Goal: Task Accomplishment & Management: Use online tool/utility

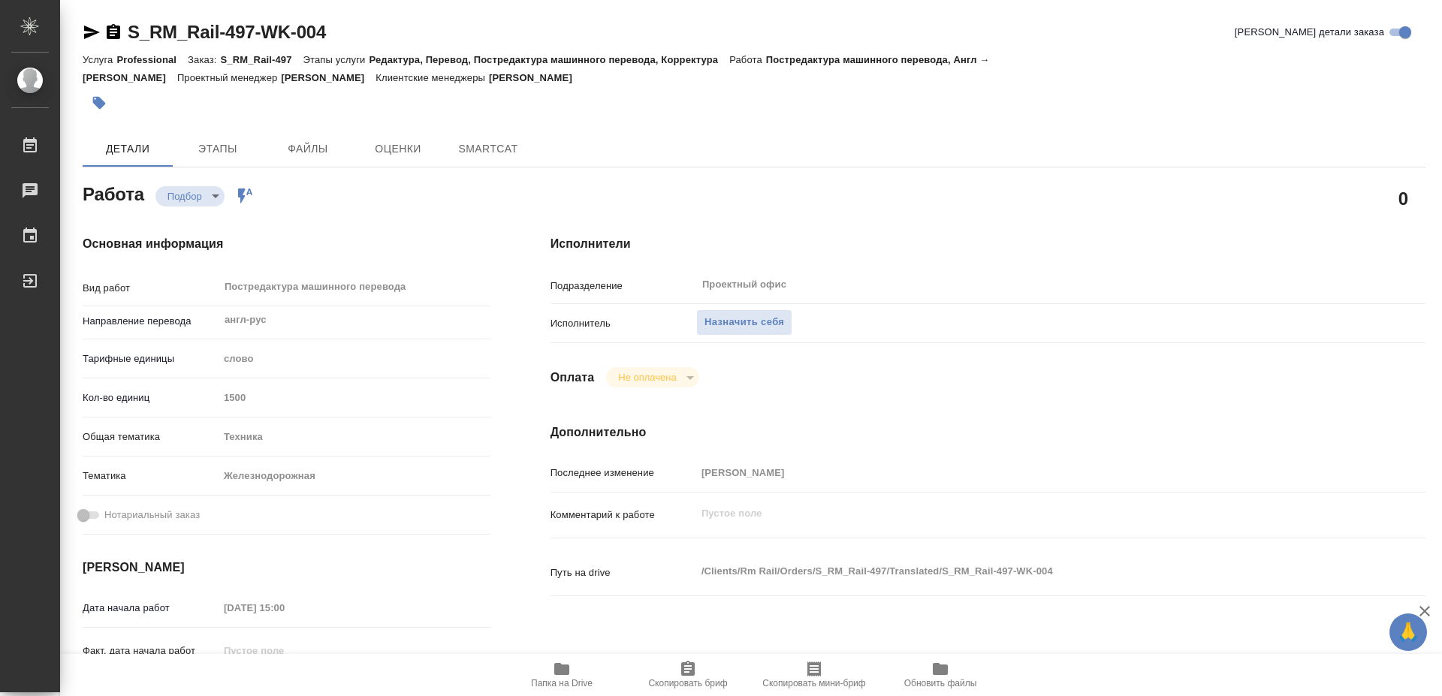
type textarea "x"
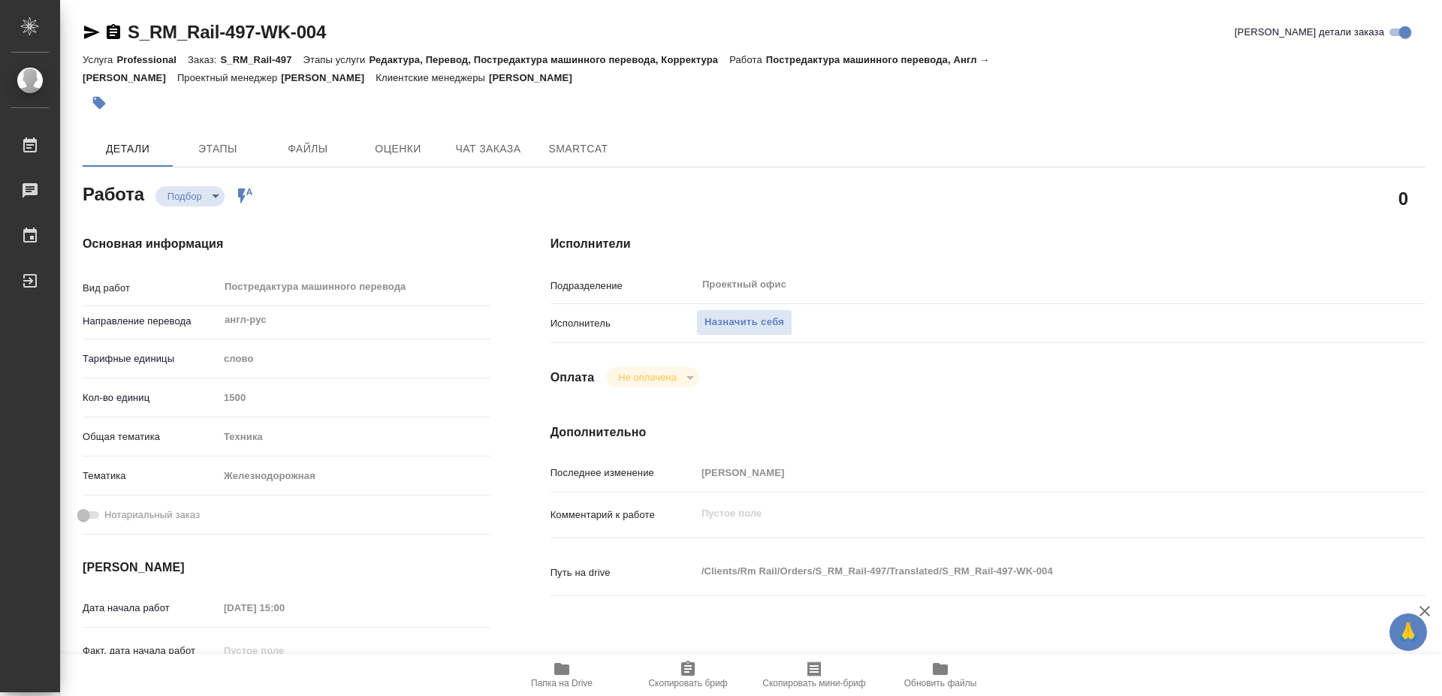
type textarea "x"
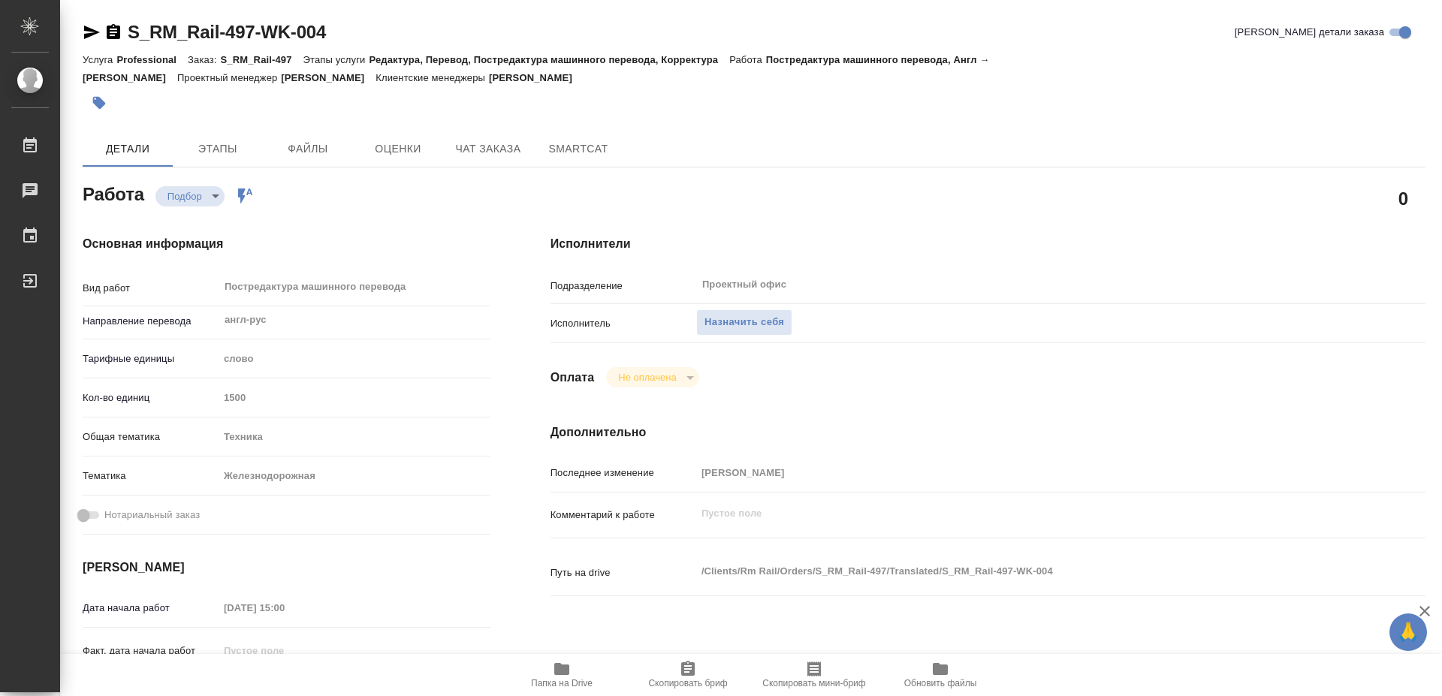
type textarea "x"
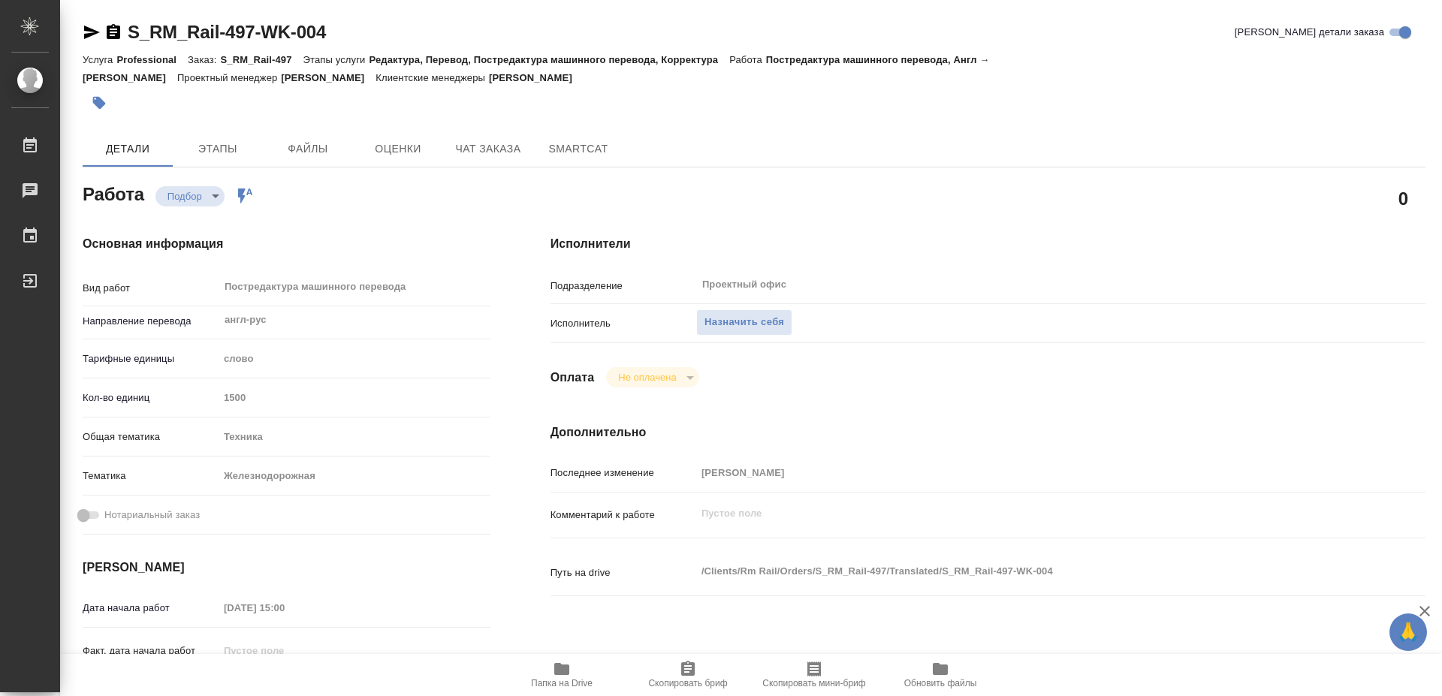
type textarea "x"
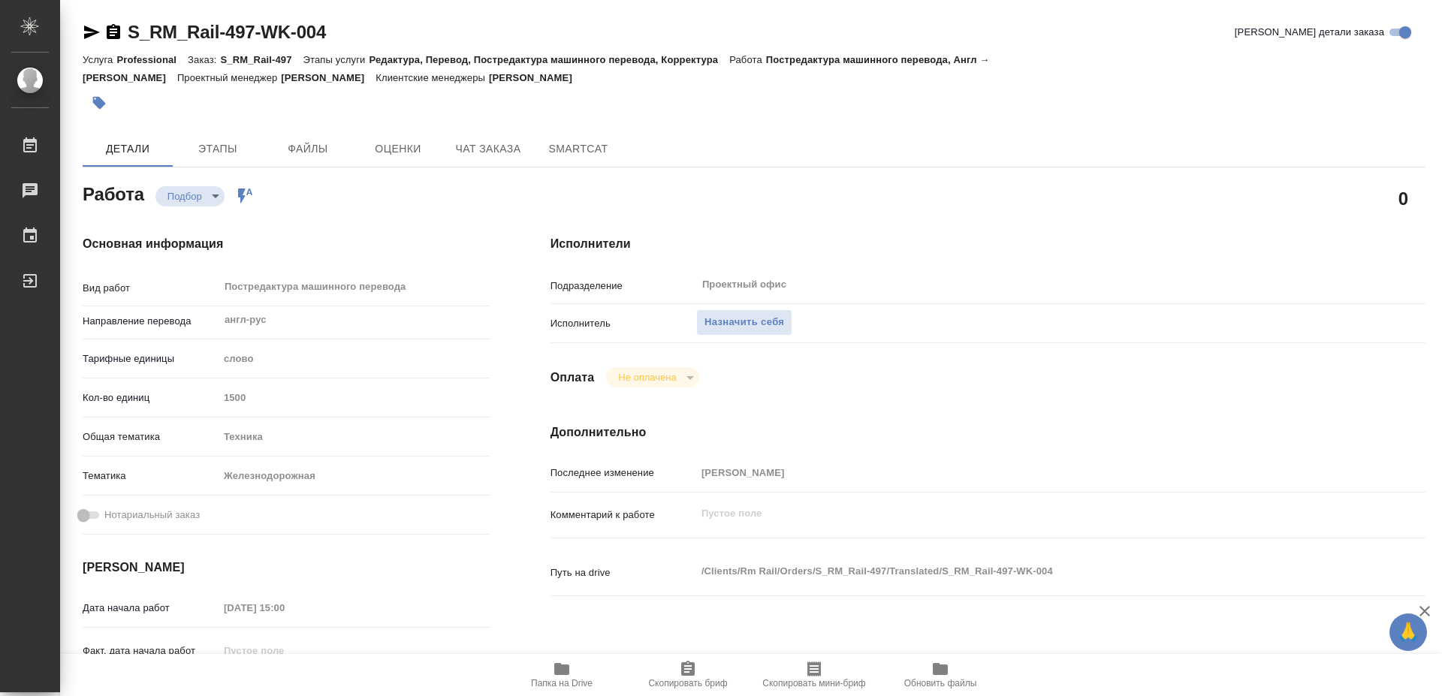
click at [557, 674] on icon "button" at bounding box center [561, 669] width 15 height 12
click at [757, 314] on span "Назначить себя" at bounding box center [745, 322] width 80 height 17
